Goal: Task Accomplishment & Management: Manage account settings

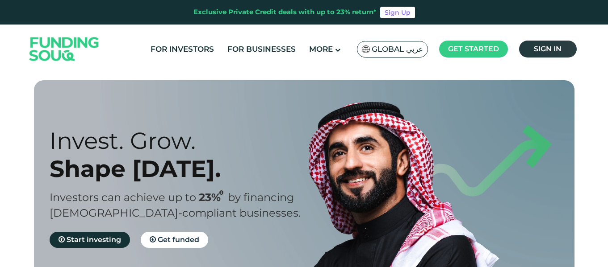
click at [558, 51] on span "Sign in" at bounding box center [548, 49] width 28 height 8
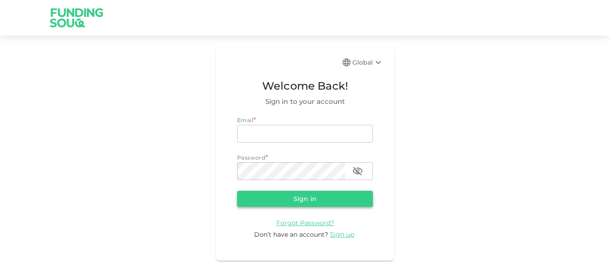
type input "[EMAIL_ADDRESS][PERSON_NAME][DOMAIN_NAME]"
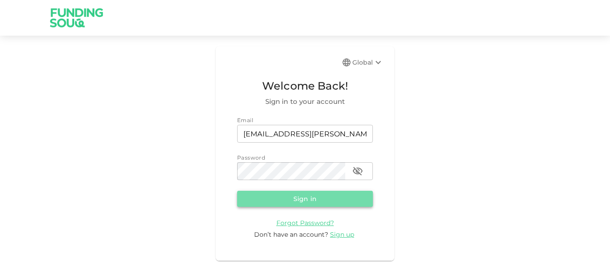
click at [285, 194] on button "Sign in" at bounding box center [305, 199] width 136 height 16
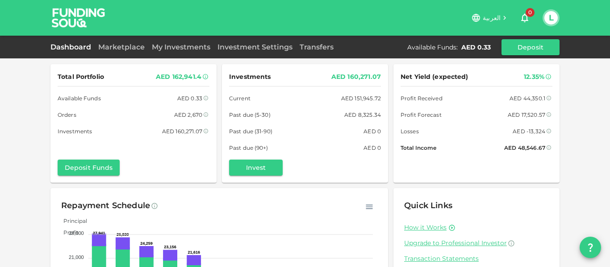
click at [118, 42] on div "Marketplace" at bounding box center [122, 47] width 54 height 11
click at [120, 46] on link "Marketplace" at bounding box center [122, 47] width 54 height 8
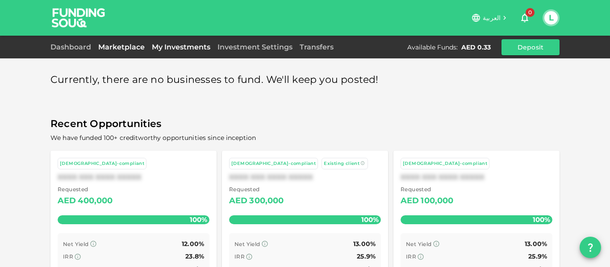
click at [186, 48] on link "My Investments" at bounding box center [181, 47] width 66 height 8
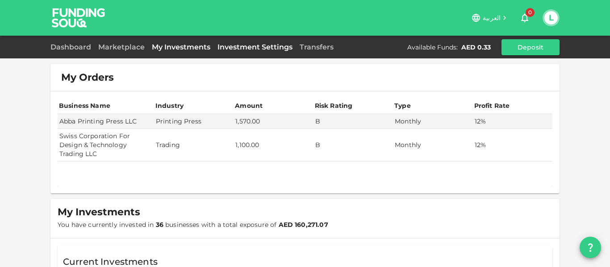
click at [227, 49] on link "Investment Settings" at bounding box center [255, 47] width 82 height 8
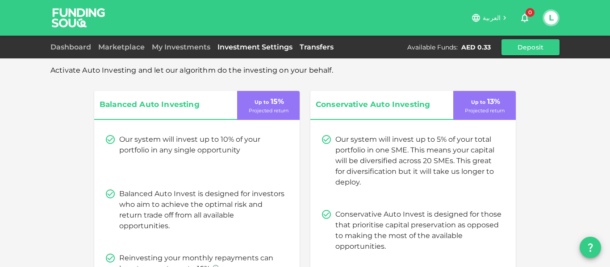
click at [310, 50] on link "Transfers" at bounding box center [316, 47] width 41 height 8
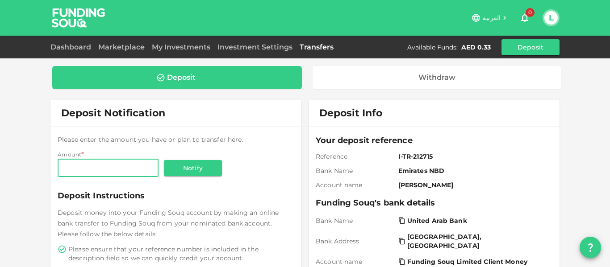
scroll to position [234, 0]
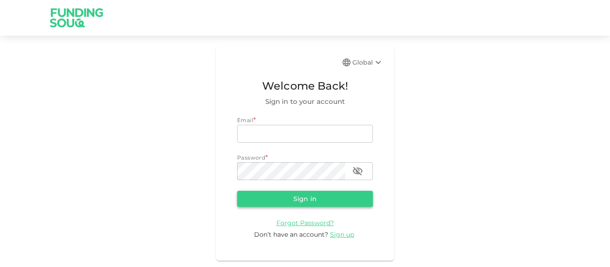
type input "mohanad.y.yasin@hotmail.com"
click at [266, 198] on button "Sign in" at bounding box center [305, 199] width 136 height 16
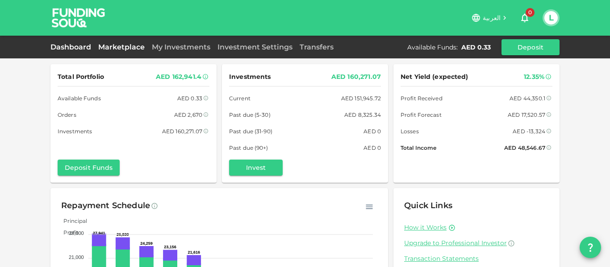
click at [137, 46] on link "Marketplace" at bounding box center [122, 47] width 54 height 8
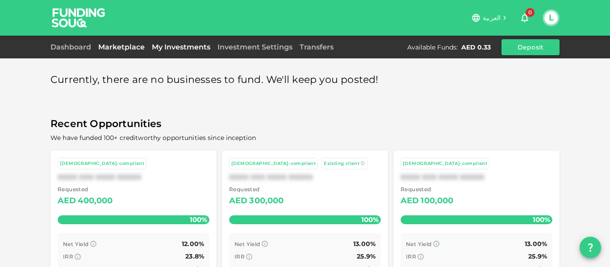
click at [174, 45] on link "My Investments" at bounding box center [181, 47] width 66 height 8
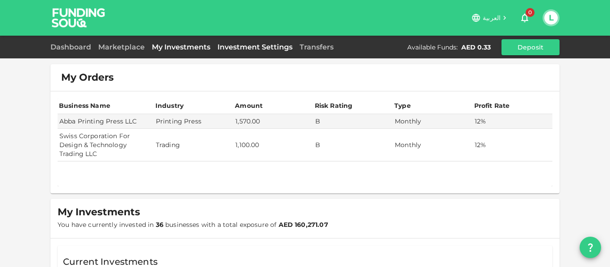
click at [224, 46] on link "Investment Settings" at bounding box center [255, 47] width 82 height 8
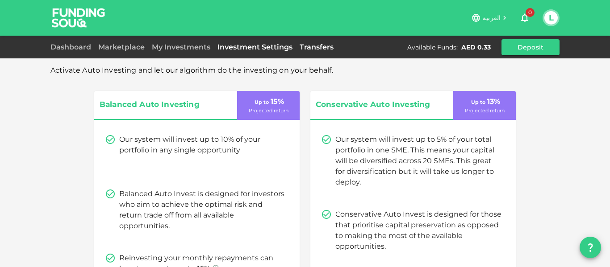
click at [313, 46] on link "Transfers" at bounding box center [316, 47] width 41 height 8
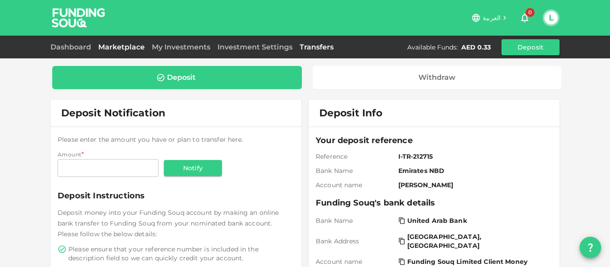
click at [136, 46] on link "Marketplace" at bounding box center [122, 47] width 54 height 8
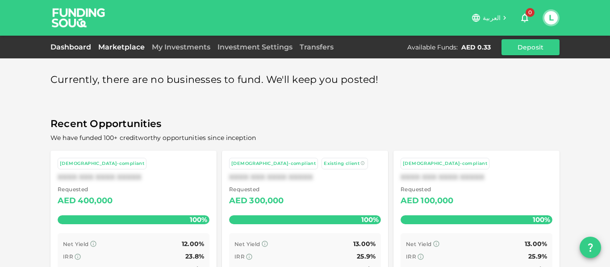
click at [78, 48] on link "Dashboard" at bounding box center [72, 47] width 44 height 8
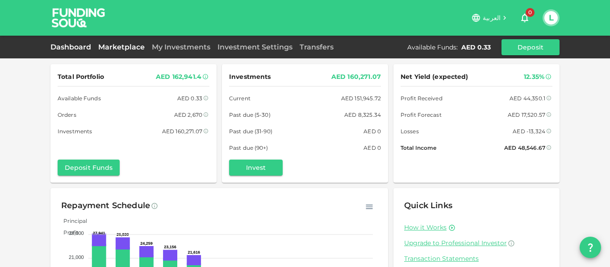
click at [114, 46] on link "Marketplace" at bounding box center [122, 47] width 54 height 8
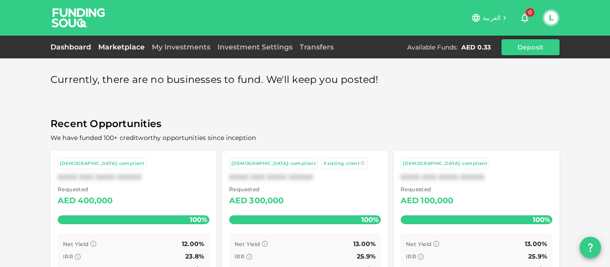
click at [84, 49] on link "Dashboard" at bounding box center [72, 47] width 44 height 8
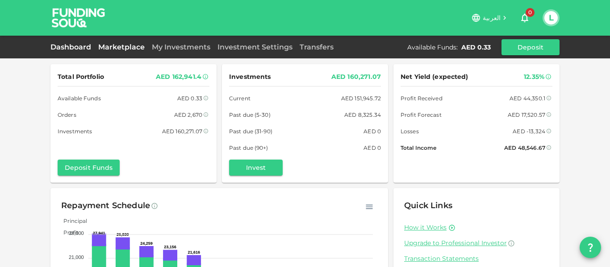
click at [128, 46] on link "Marketplace" at bounding box center [122, 47] width 54 height 8
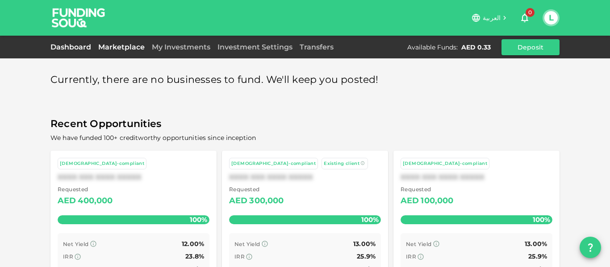
click at [79, 47] on link "Dashboard" at bounding box center [72, 47] width 44 height 8
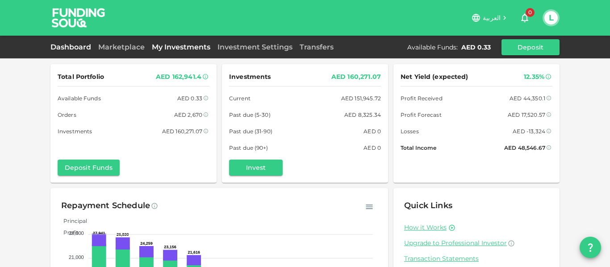
click at [173, 50] on link "My Investments" at bounding box center [181, 47] width 66 height 8
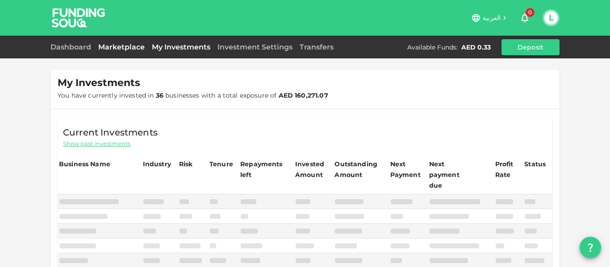
click at [118, 49] on link "Marketplace" at bounding box center [122, 47] width 54 height 8
